Goal: Navigation & Orientation: Find specific page/section

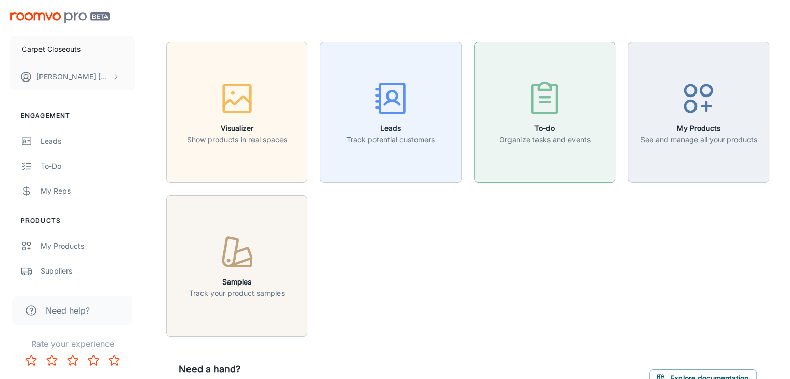
drag, startPoint x: 704, startPoint y: 3, endPoint x: 582, endPoint y: 170, distance: 207.7
click at [496, 294] on div "Visualizer Show products in real spaces Leads Track potential customers To-do O…" at bounding box center [461, 183] width 615 height 308
click at [466, 290] on div "Visualizer Show products in real spaces Leads Track potential customers To-do O…" at bounding box center [461, 183] width 615 height 308
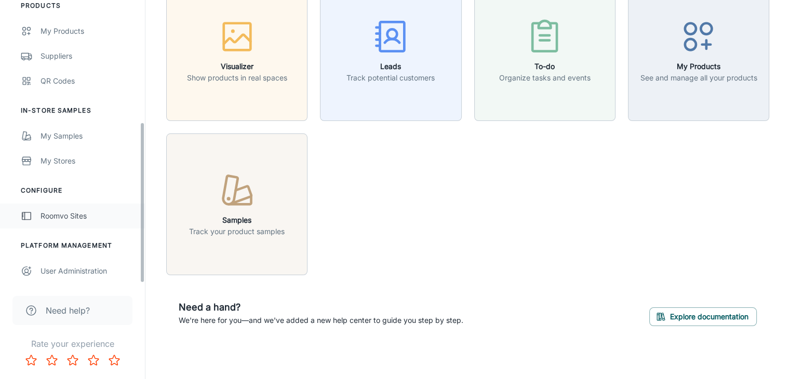
scroll to position [62, 0]
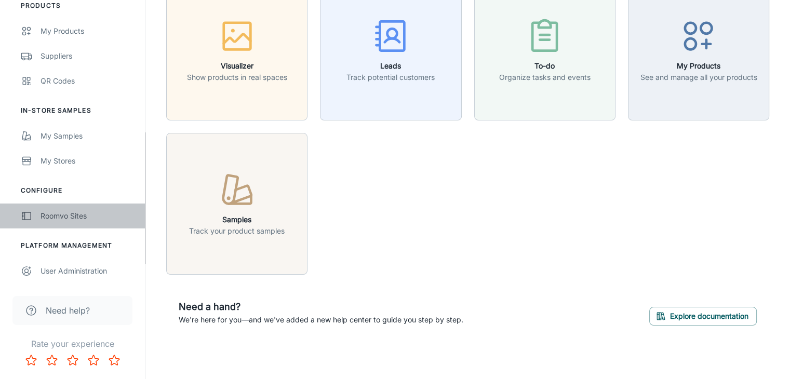
click at [59, 220] on div "Roomvo Sites" at bounding box center [88, 215] width 94 height 11
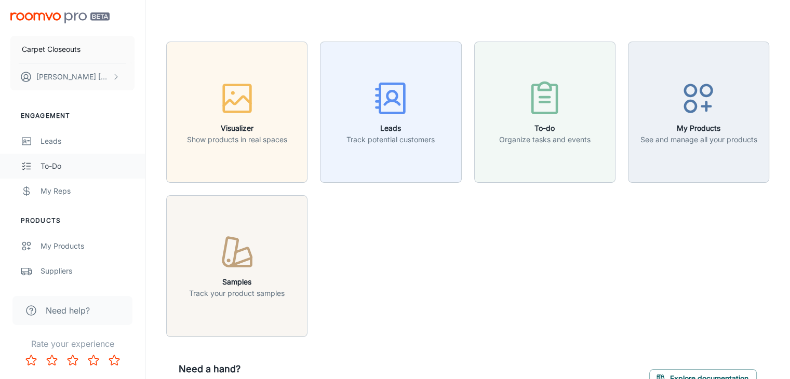
scroll to position [52, 0]
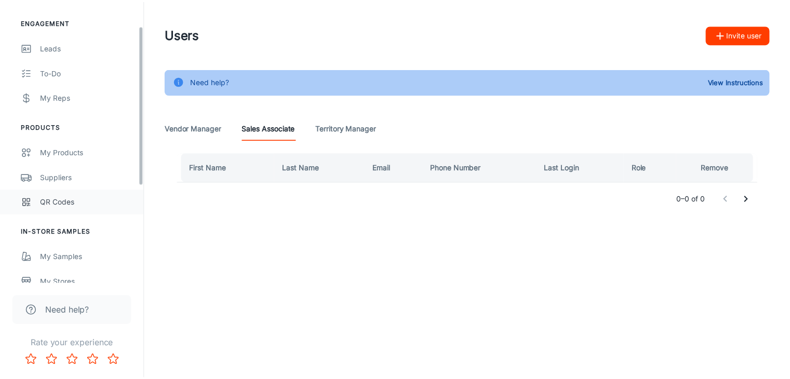
scroll to position [156, 0]
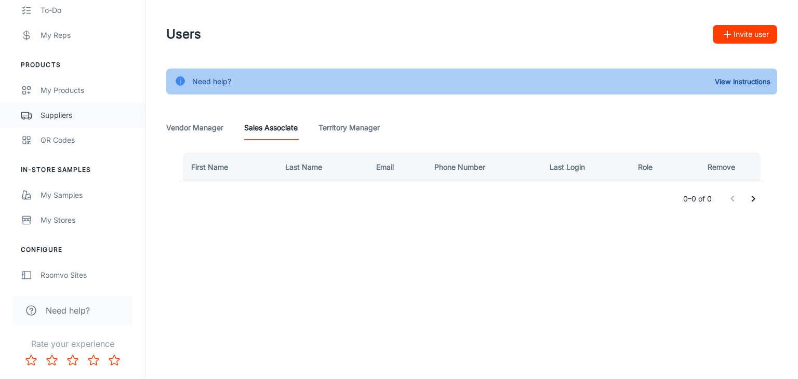
click at [50, 104] on link "Suppliers" at bounding box center [72, 115] width 145 height 25
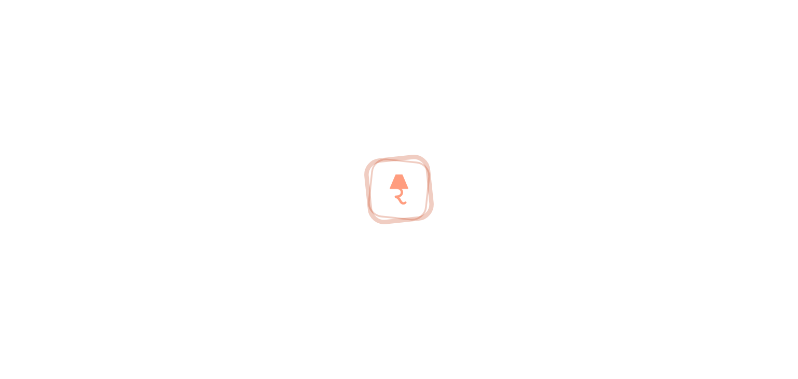
click at [51, 113] on div at bounding box center [399, 189] width 798 height 379
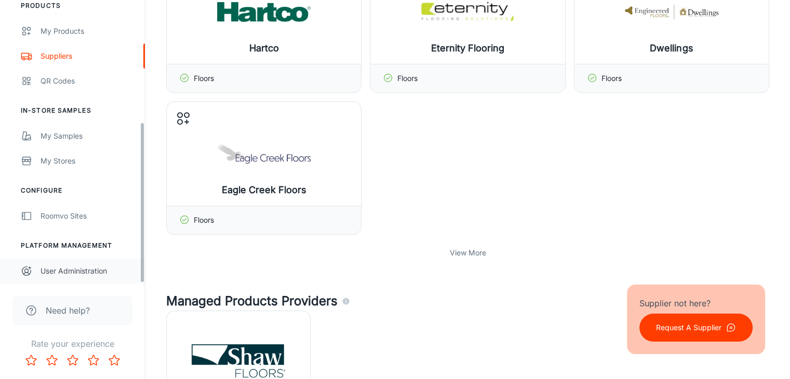
scroll to position [517, 0]
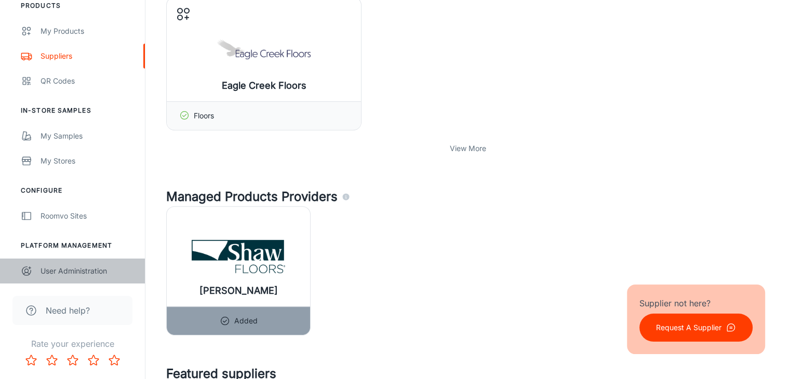
click at [64, 275] on div "User Administration" at bounding box center [88, 270] width 94 height 11
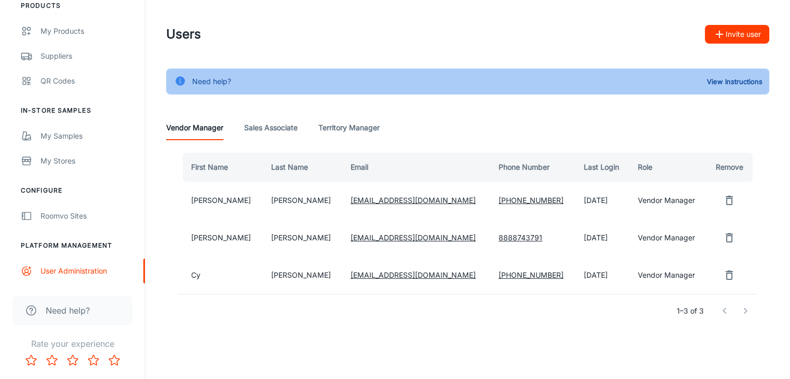
click at [281, 126] on Associate "Sales Associate" at bounding box center [270, 127] width 53 height 25
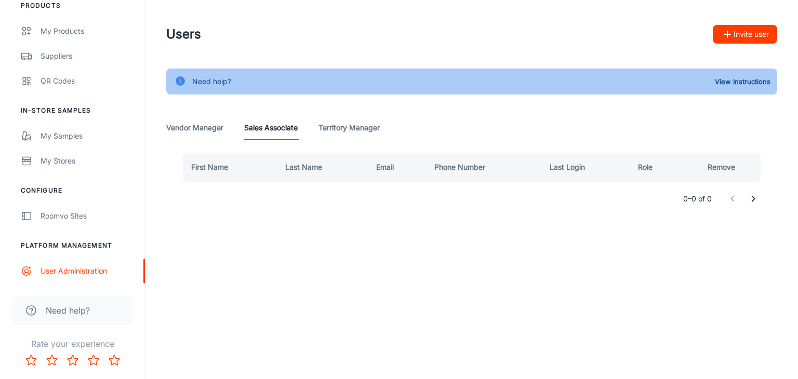
click at [337, 126] on Manager "Territory Manager" at bounding box center [348, 127] width 61 height 25
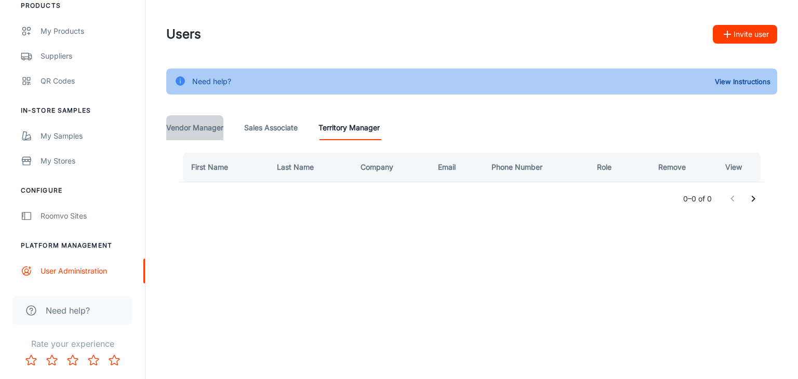
click at [203, 133] on Manager "Vendor Manager" at bounding box center [194, 127] width 57 height 25
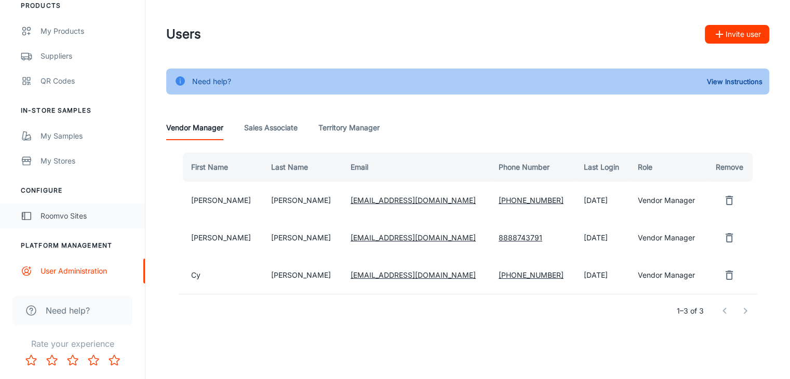
click at [63, 212] on div "Roomvo Sites" at bounding box center [88, 215] width 94 height 11
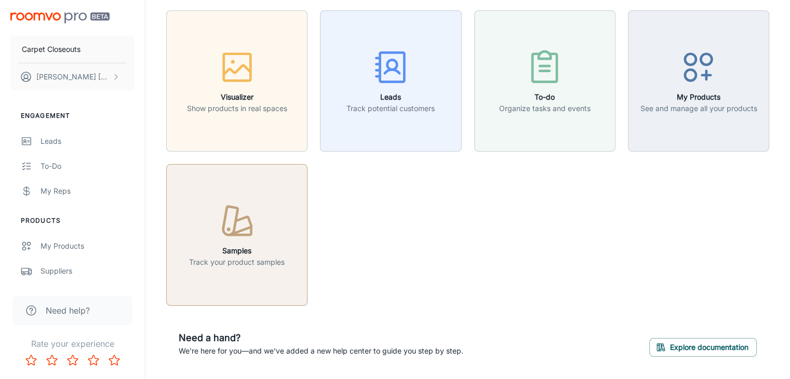
scroll to position [62, 0]
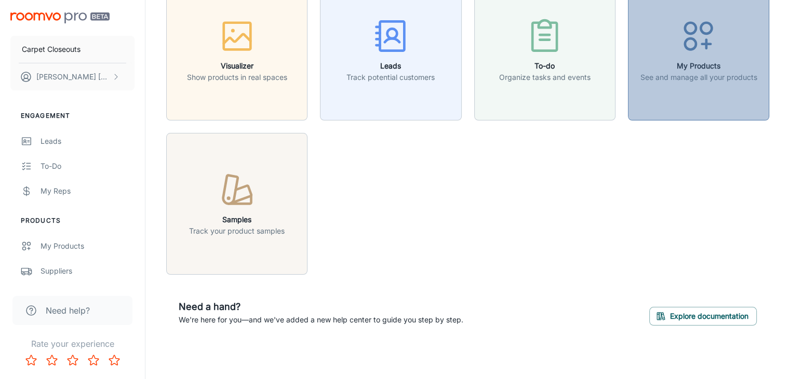
click at [682, 100] on button "My Products See and manage all your products" at bounding box center [698, 49] width 141 height 141
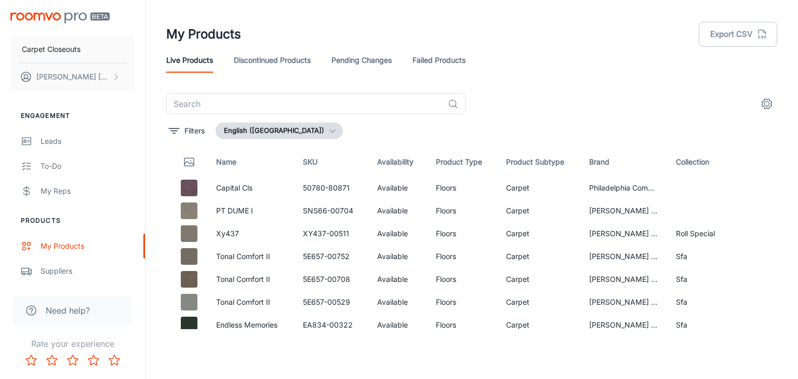
click at [766, 104] on icon "settings" at bounding box center [766, 104] width 12 height 12
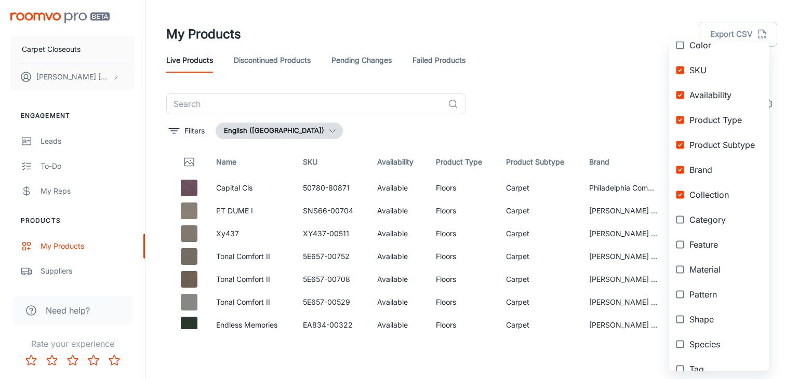
scroll to position [194, 0]
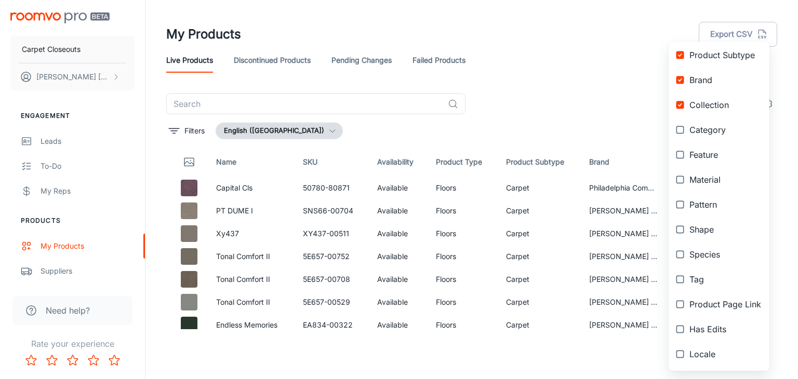
click at [554, 76] on div at bounding box center [399, 189] width 798 height 379
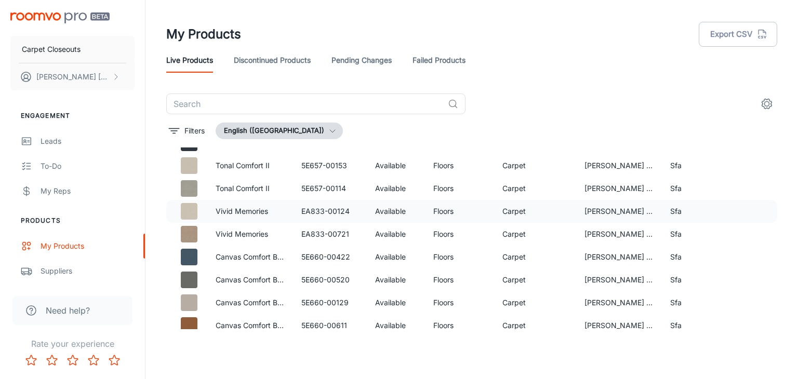
scroll to position [111, 0]
